Goal: Find contact information: Find contact information

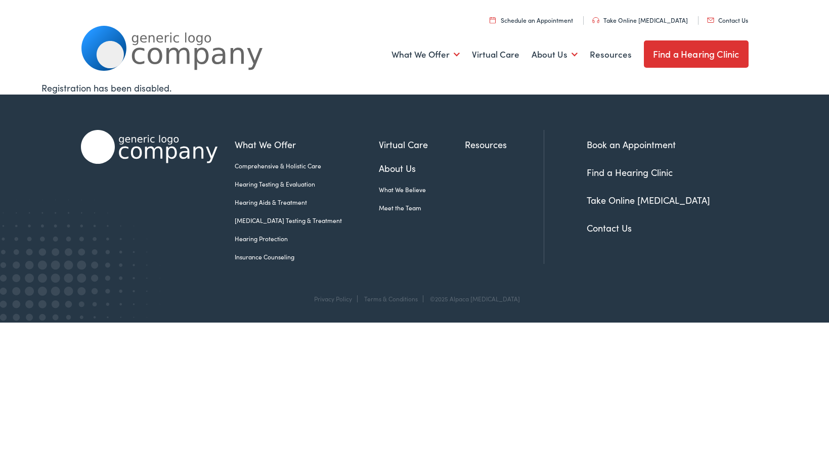
click at [742, 19] on link "Contact Us" at bounding box center [727, 20] width 41 height 9
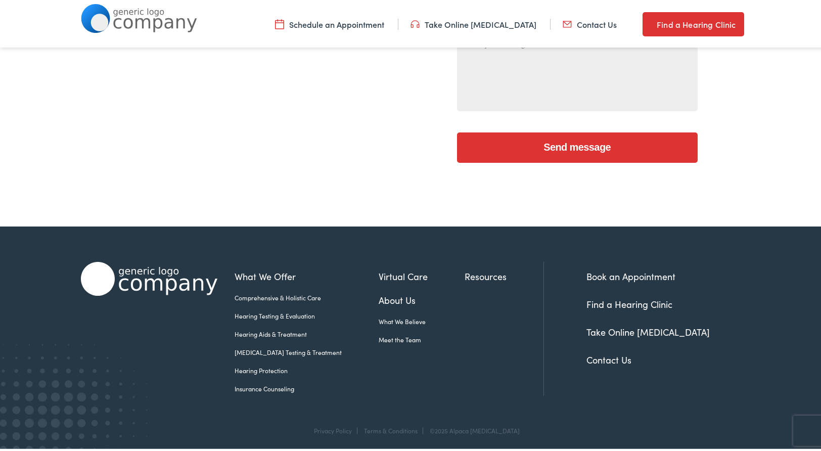
scroll to position [389, 0]
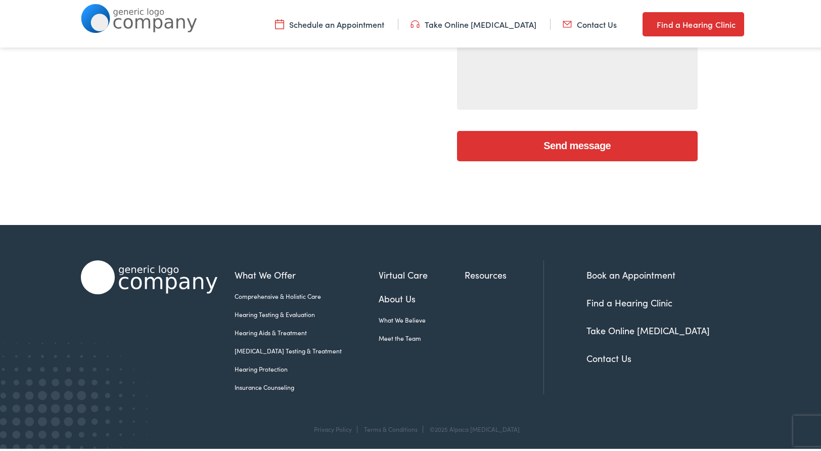
click at [613, 354] on link "Contact Us" at bounding box center [609, 356] width 45 height 13
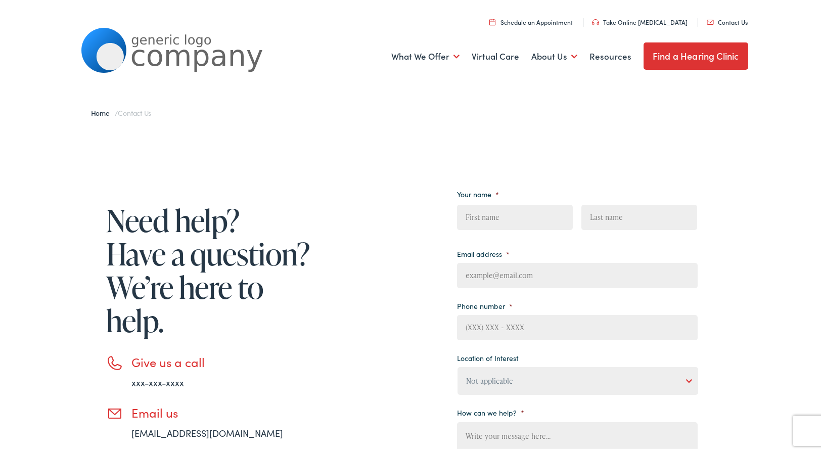
click at [737, 21] on link "Contact Us" at bounding box center [727, 20] width 41 height 9
